Goal: Task Accomplishment & Management: Manage account settings

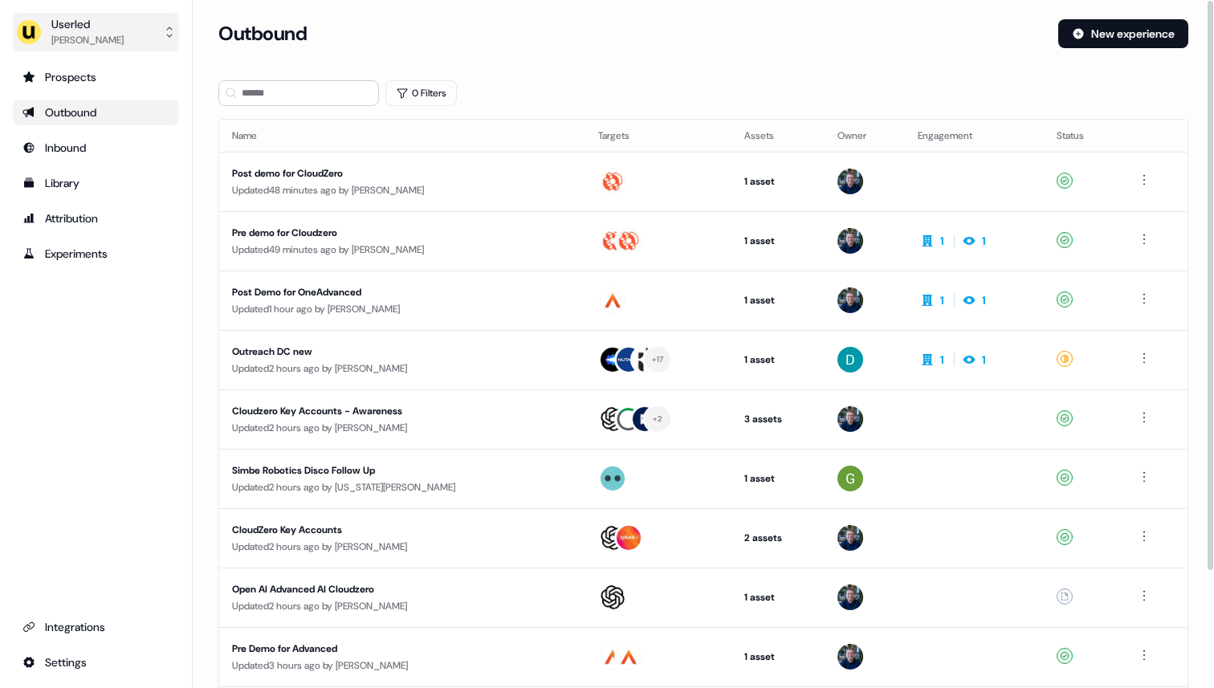
click at [128, 34] on button "Userled Ryan Hennessy" at bounding box center [96, 32] width 166 height 39
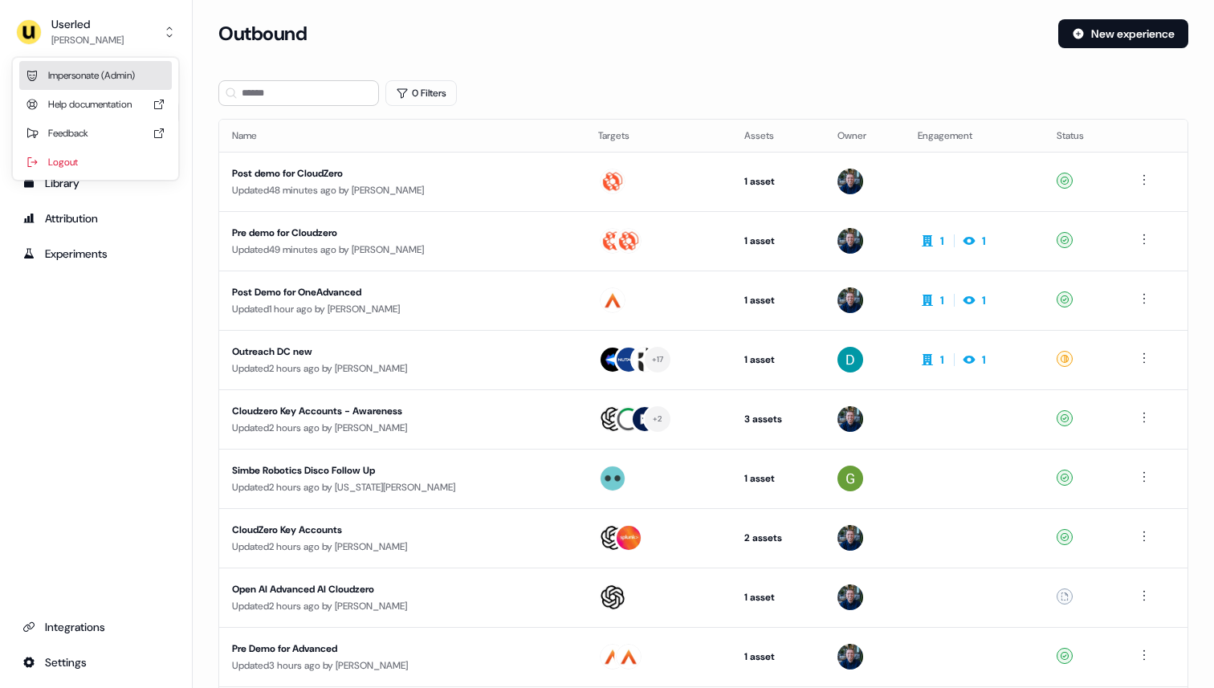
click at [116, 71] on div "Impersonate (Admin)" at bounding box center [95, 75] width 153 height 29
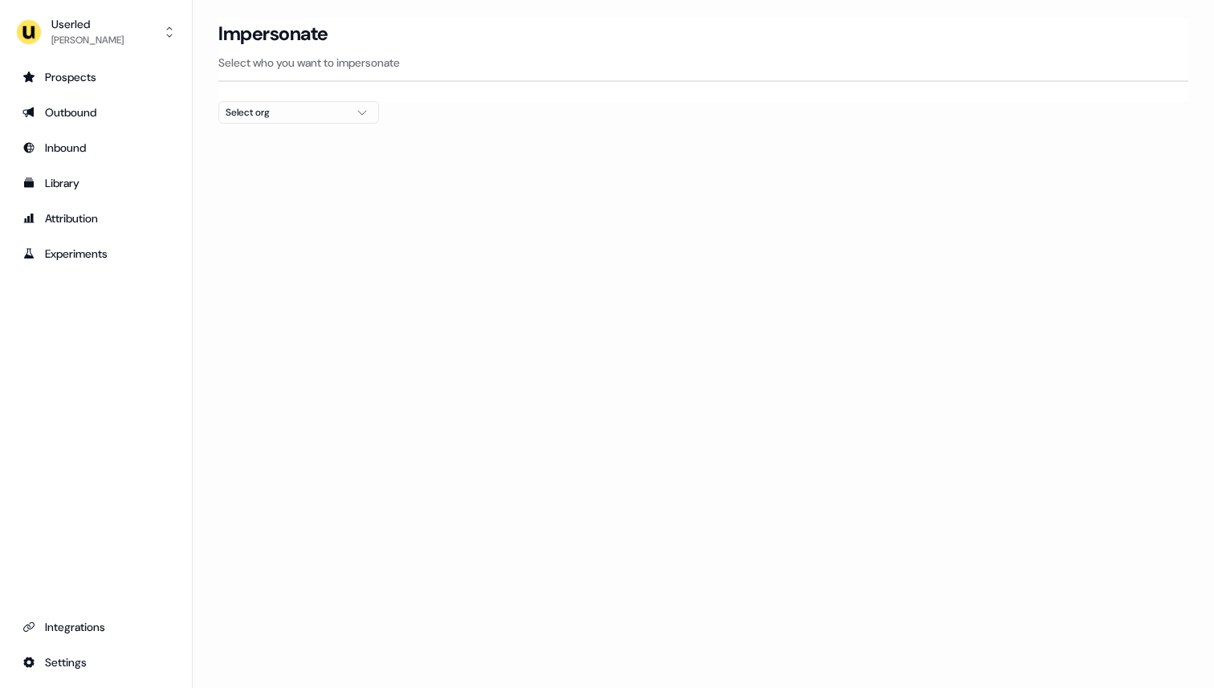
click at [259, 109] on div "Select org" at bounding box center [286, 112] width 120 height 16
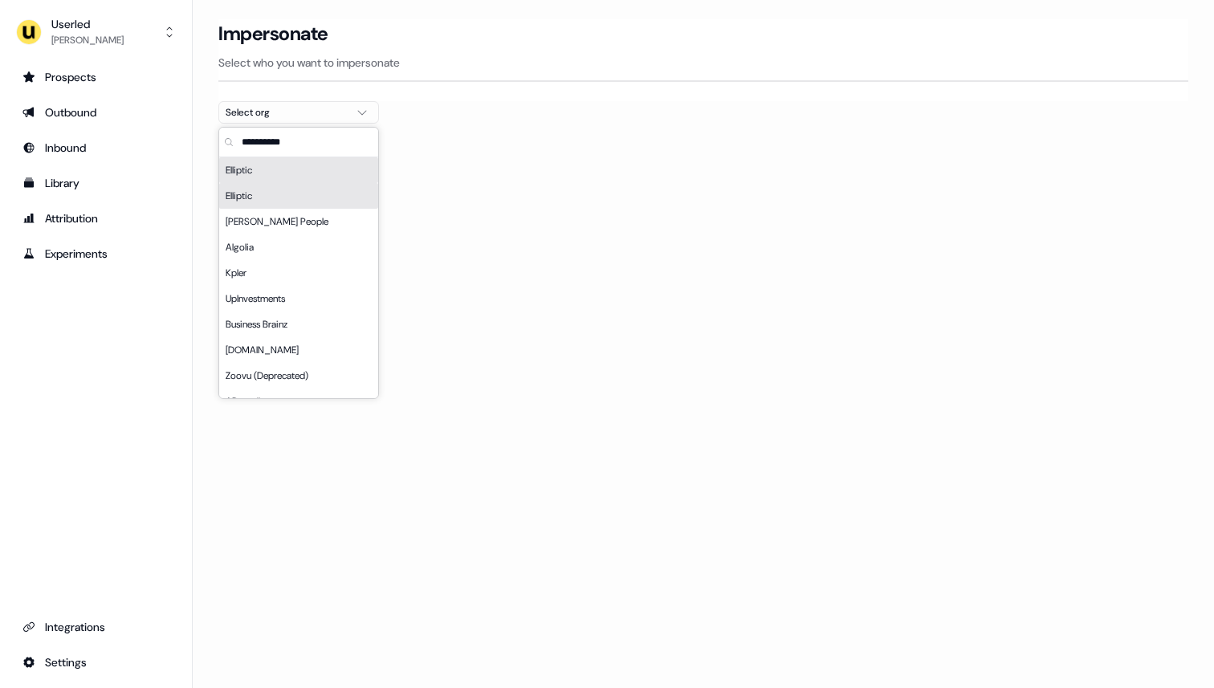
click at [261, 150] on input "text" at bounding box center [308, 142] width 140 height 29
click at [271, 141] on input "text" at bounding box center [308, 142] width 140 height 29
type input "*****"
click at [275, 177] on div "PartnerVista" at bounding box center [298, 170] width 159 height 26
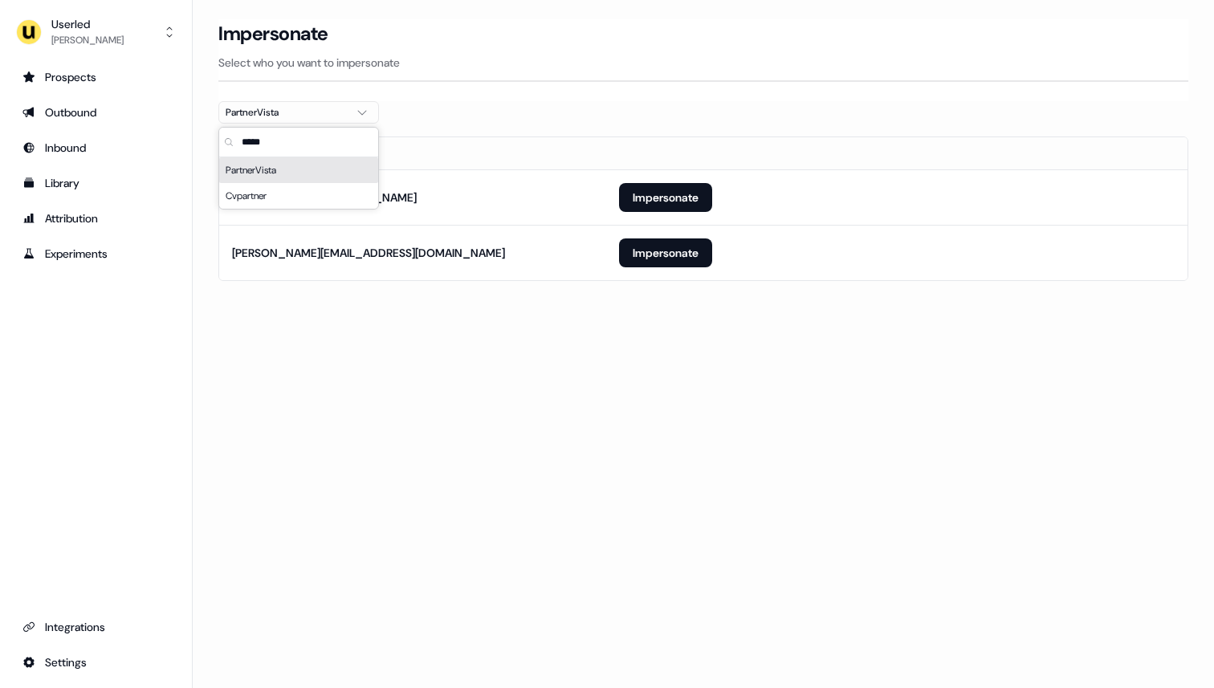
click at [611, 81] on hr at bounding box center [703, 81] width 970 height 2
click at [653, 189] on button "Impersonate" at bounding box center [665, 197] width 93 height 29
